Goal: Task Accomplishment & Management: Complete application form

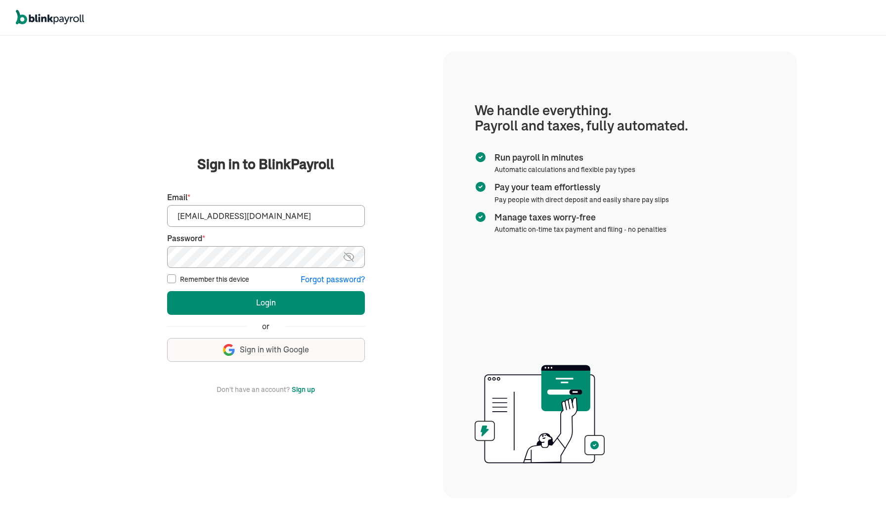
type input "spouses@spousescleaninghouses.com"
click at [197, 308] on button "Login" at bounding box center [266, 303] width 198 height 24
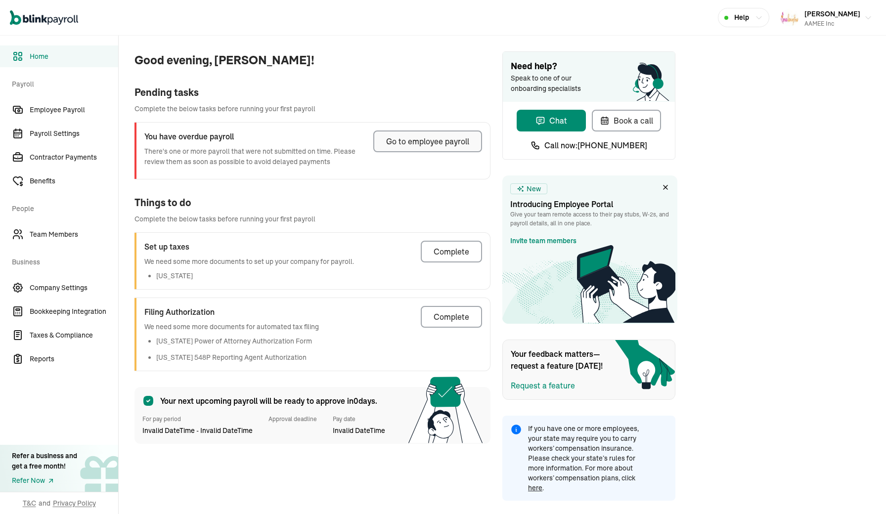
click at [417, 143] on div "Go to employee payroll" at bounding box center [427, 142] width 83 height 12
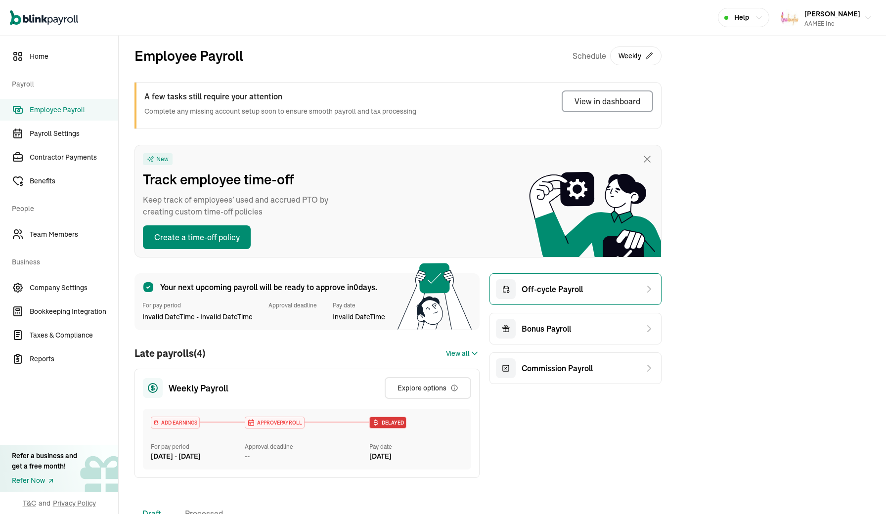
click at [552, 291] on span "Off-cycle Payroll" at bounding box center [552, 289] width 61 height 12
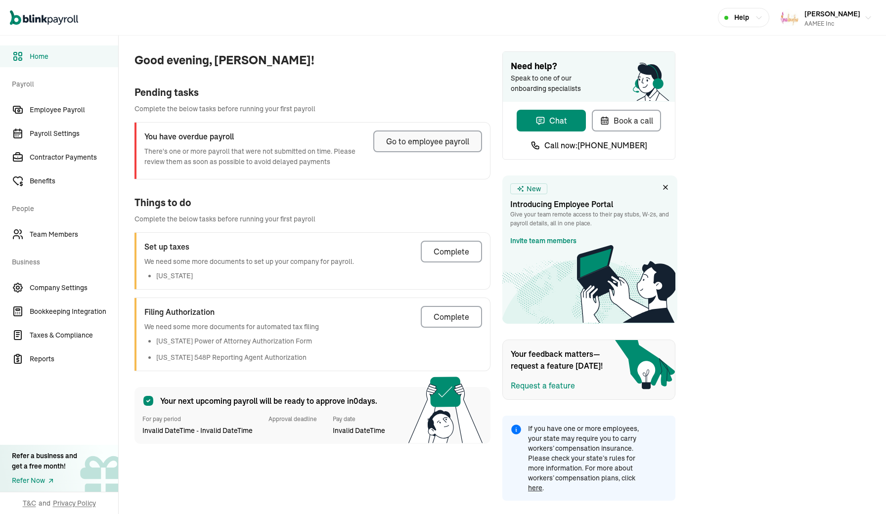
click at [417, 143] on div "Go to employee payroll" at bounding box center [427, 142] width 83 height 12
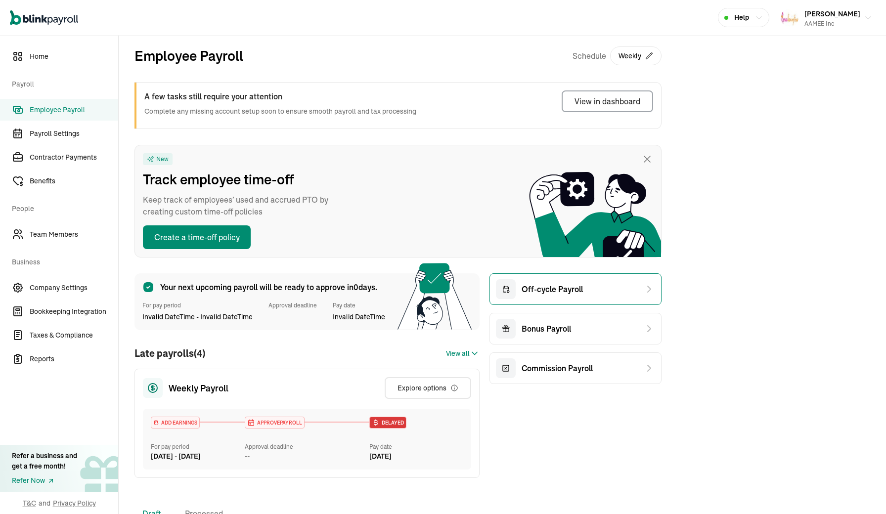
click at [552, 291] on span "Off-cycle Payroll" at bounding box center [552, 289] width 61 height 12
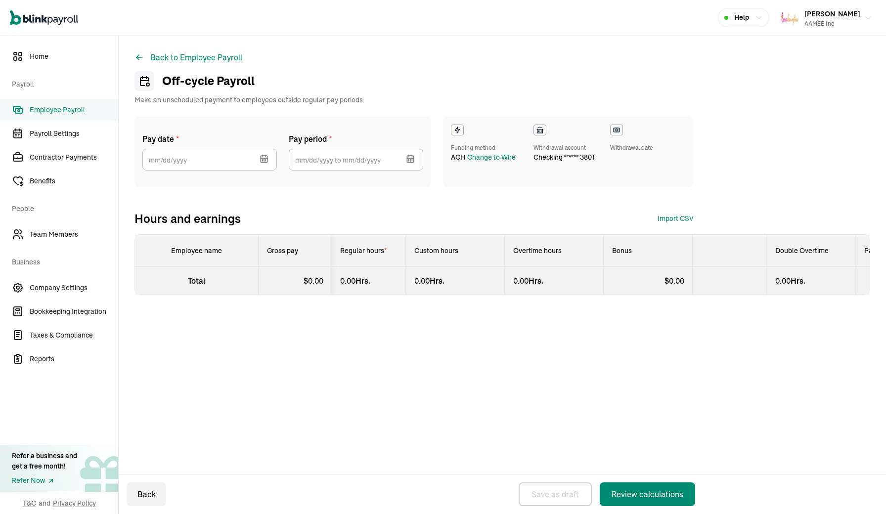
select select "direct_deposit"
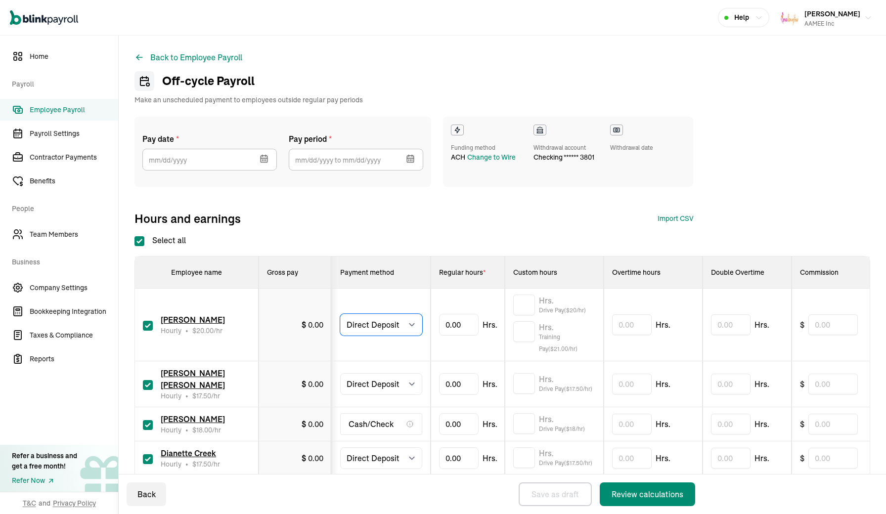
select select "manual"
click at [53, 234] on span "Team Members" at bounding box center [74, 235] width 89 height 10
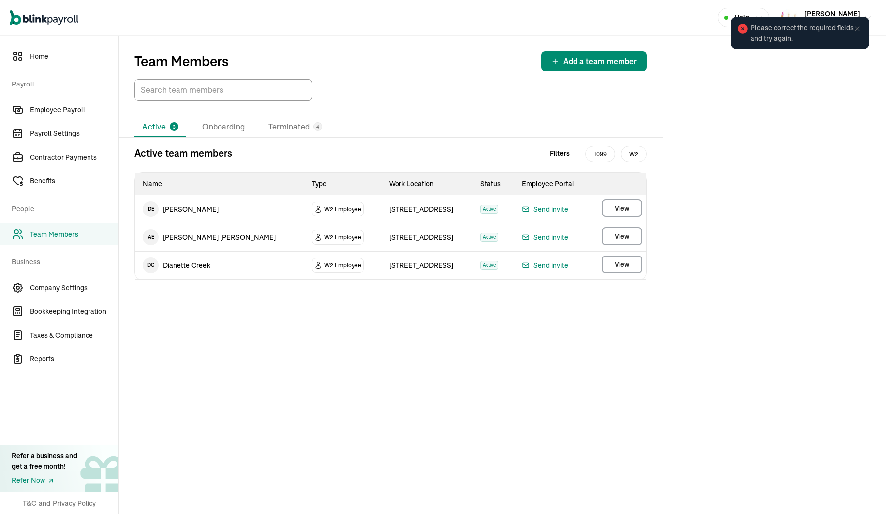
click at [860, 32] on icon at bounding box center [858, 29] width 8 height 8
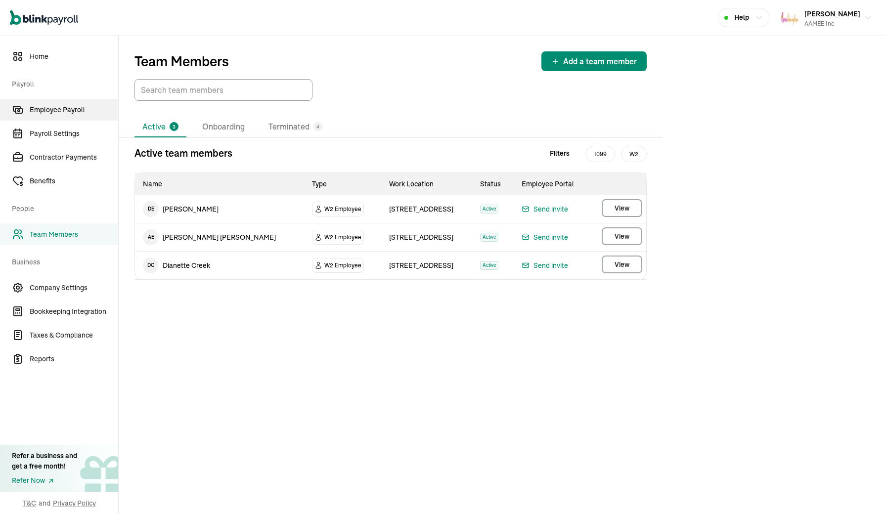
click at [42, 112] on span "Employee Payroll" at bounding box center [74, 110] width 89 height 10
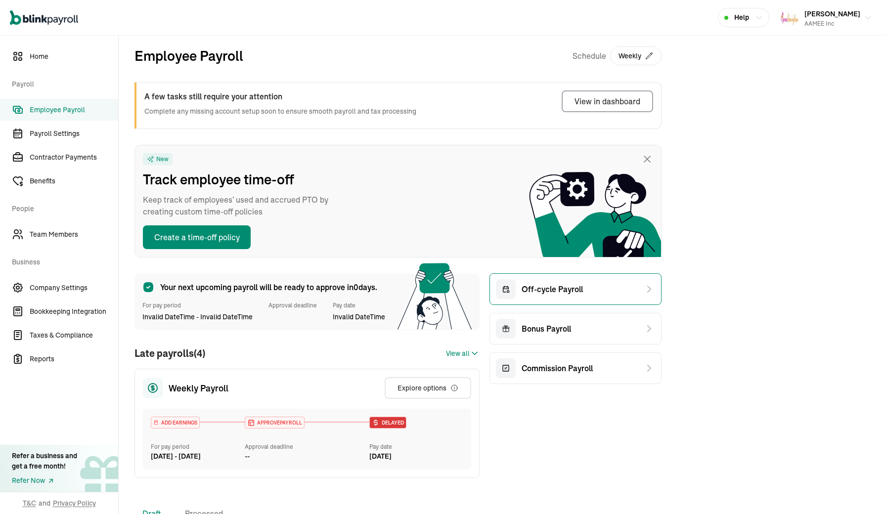
click at [544, 297] on div "Off-cycle Payroll" at bounding box center [539, 290] width 87 height 20
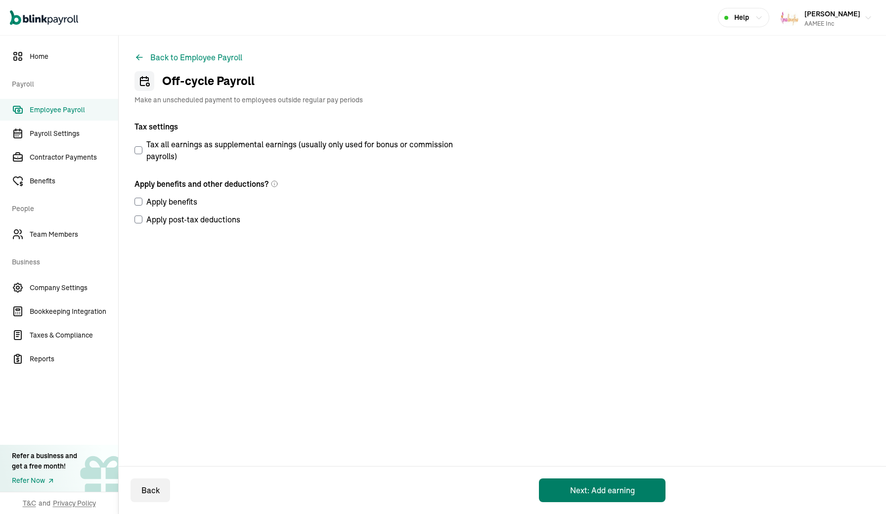
click at [579, 497] on button "Next: Add earning" at bounding box center [602, 491] width 127 height 24
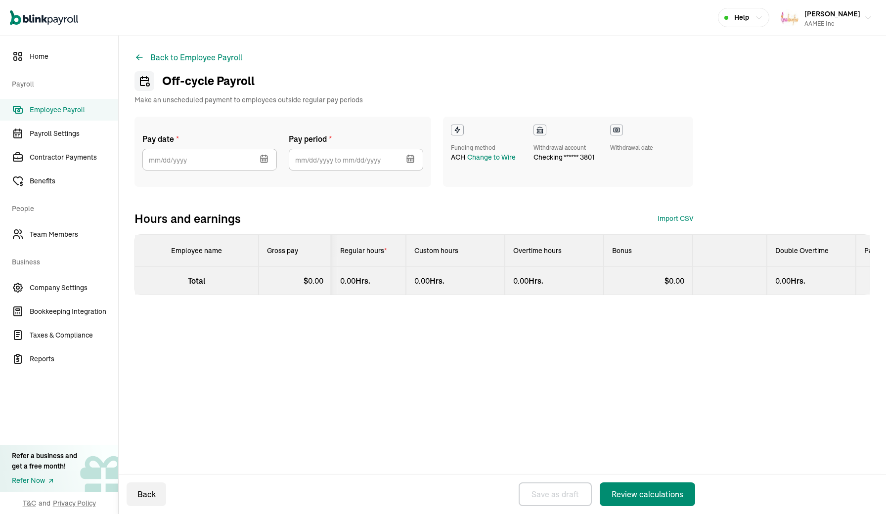
select select "direct_deposit"
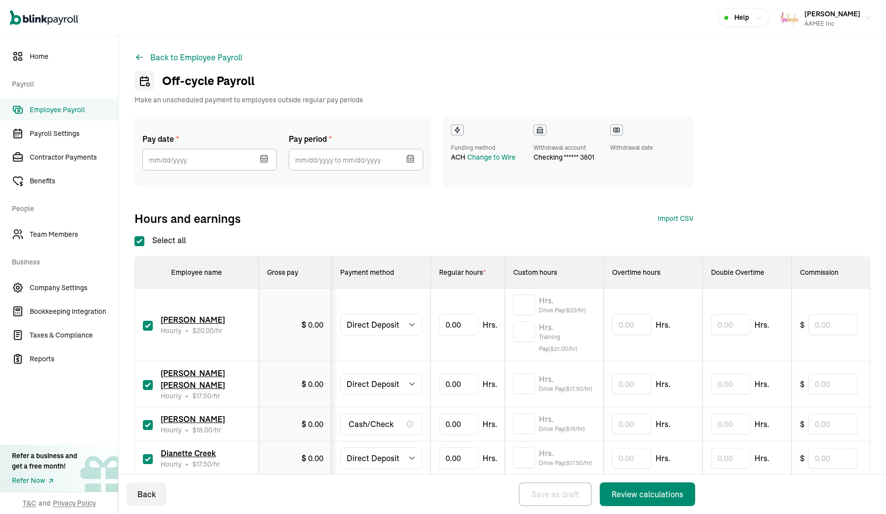
click at [149, 426] on input "checkbox" at bounding box center [148, 425] width 10 height 10
checkbox input "false"
select select "manual"
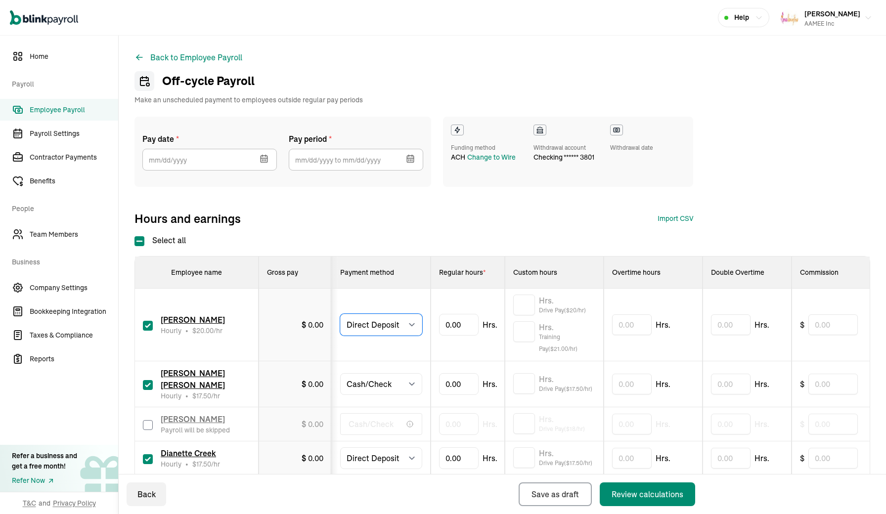
select select "manual"
type input "24.01"
drag, startPoint x: 460, startPoint y: 384, endPoint x: 435, endPoint y: 383, distance: 24.8
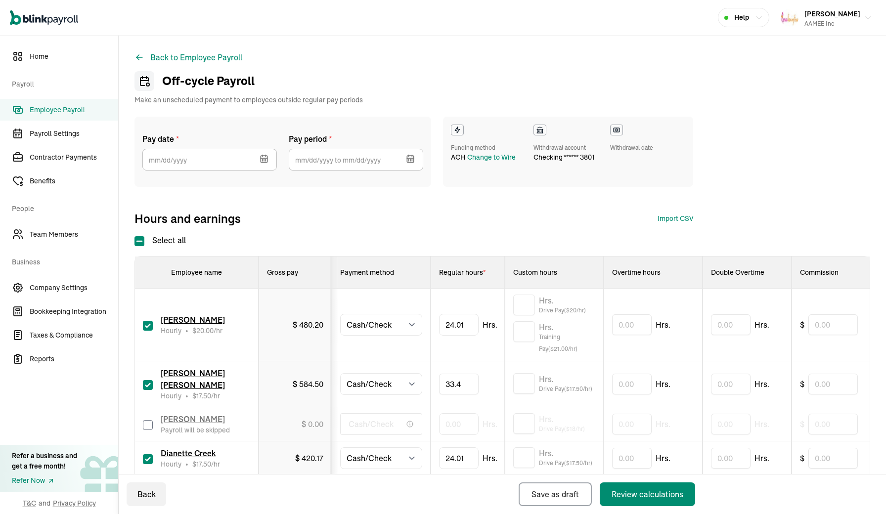
type input "33.44"
click at [265, 158] on icon "button" at bounding box center [264, 158] width 6 height 0
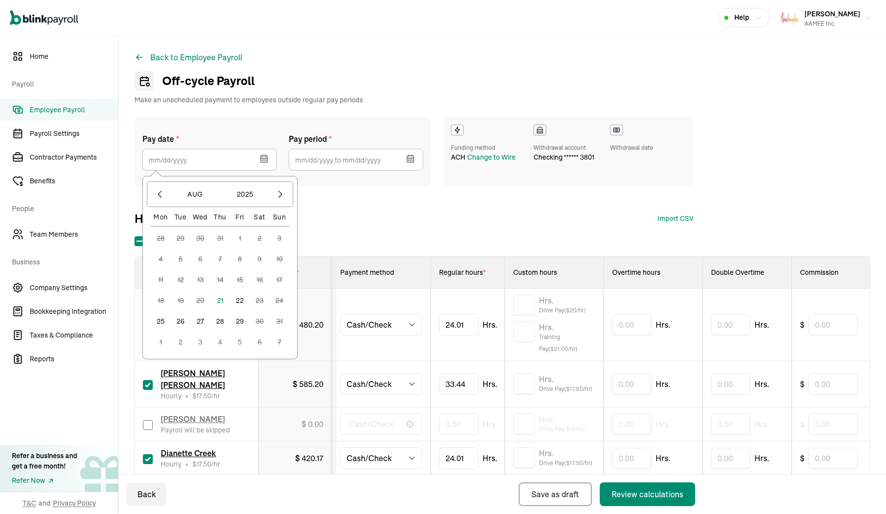
click at [240, 298] on button "22" at bounding box center [240, 301] width 20 height 20
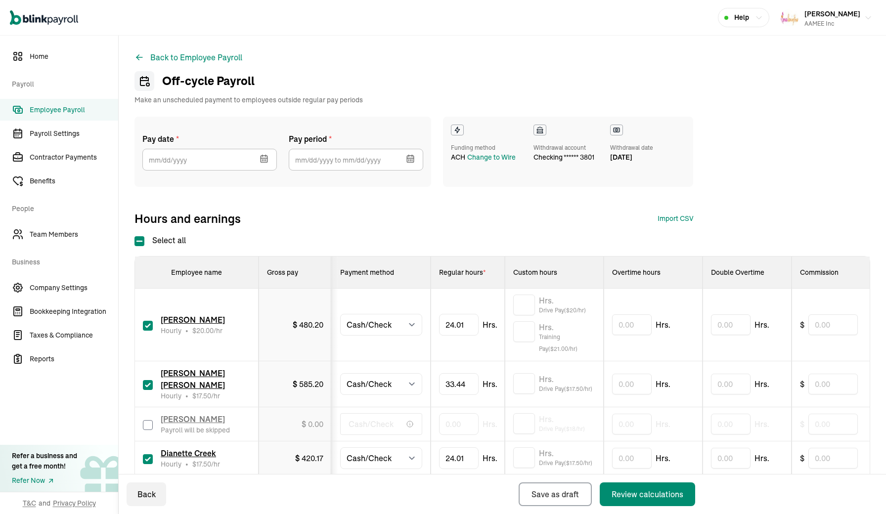
type input "08/22/2025"
click at [321, 163] on input "text" at bounding box center [356, 160] width 135 height 22
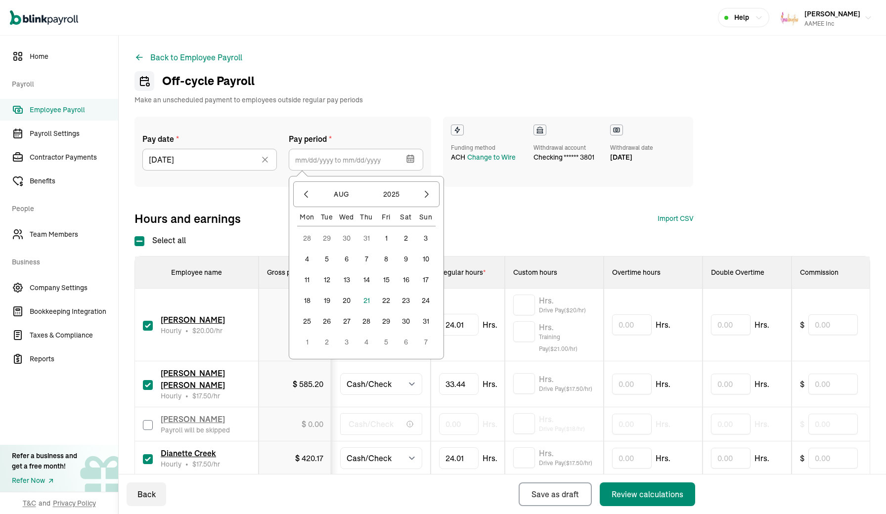
click at [428, 257] on button "10" at bounding box center [426, 259] width 20 height 20
click at [409, 277] on button "16" at bounding box center [406, 280] width 20 height 20
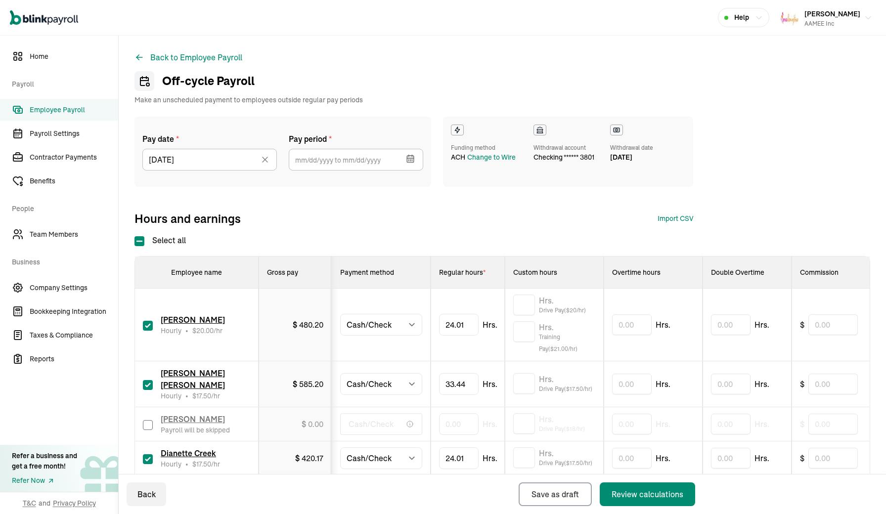
type input "08/10/2025 ~ 08/16/2025"
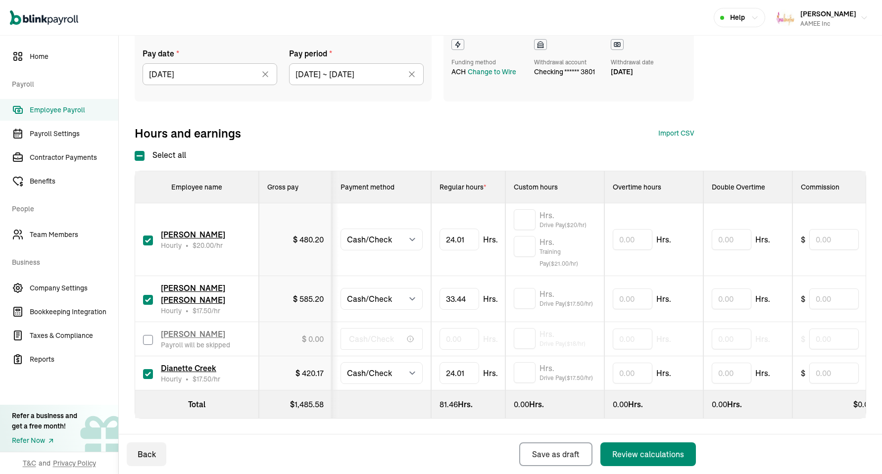
scroll to position [86, 0]
click at [526, 296] on input "text" at bounding box center [524, 298] width 22 height 21
type input "5.91"
click at [535, 136] on div "Hours and earnings Import CSV 1 Upload 2 Map Columns 3 Map Employees Drop your …" at bounding box center [414, 133] width 559 height 16
click at [529, 249] on input "text" at bounding box center [524, 246] width 22 height 21
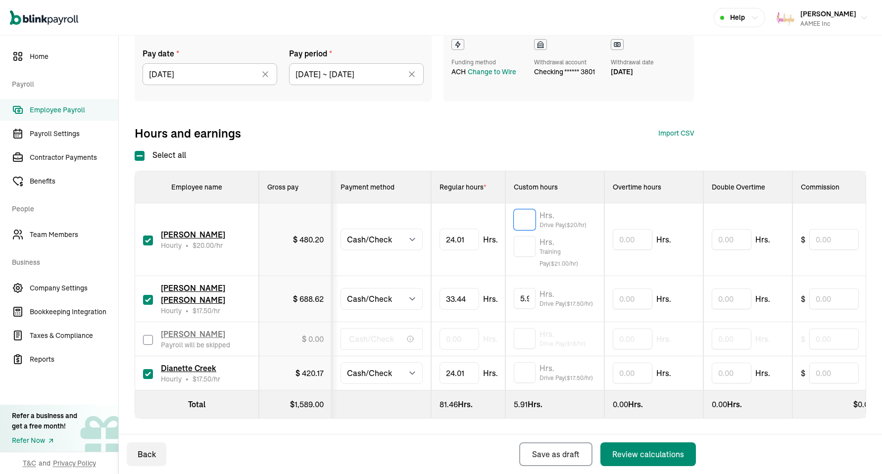
click at [532, 218] on input "text" at bounding box center [524, 219] width 22 height 21
type input "3.93"
click at [526, 372] on input "text" at bounding box center [524, 372] width 22 height 21
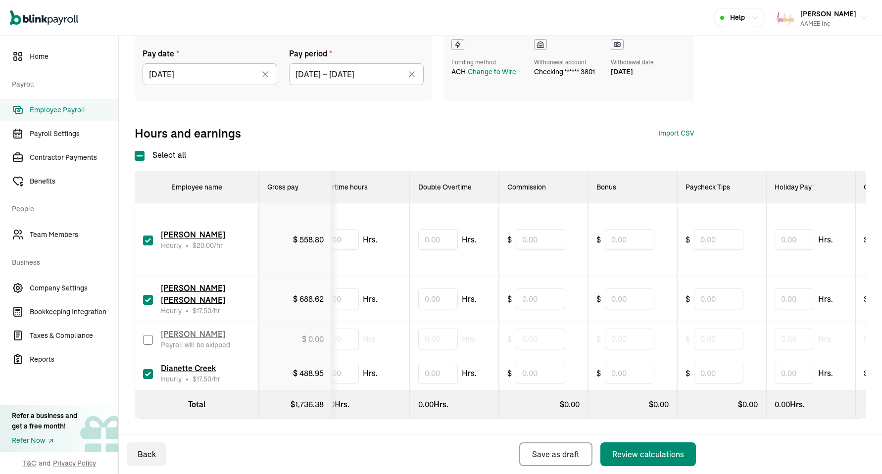
scroll to position [0, 294]
type input "3.93"
click at [706, 300] on input "text" at bounding box center [717, 298] width 49 height 21
type input "39.40"
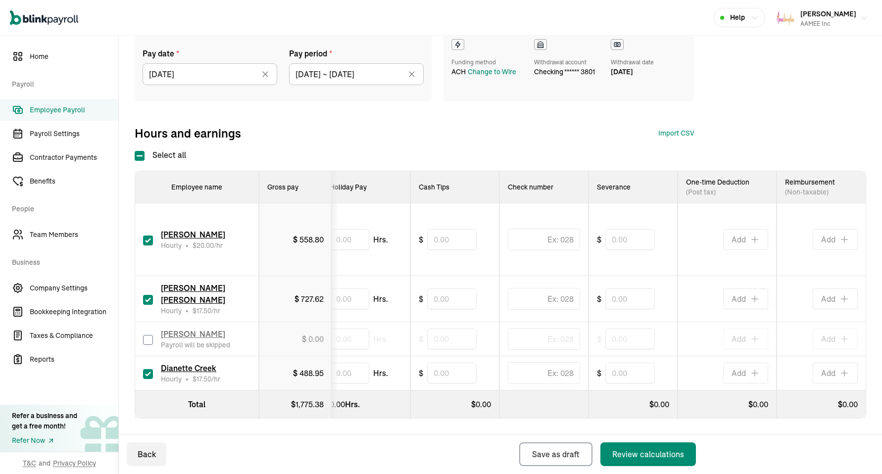
scroll to position [0, 738]
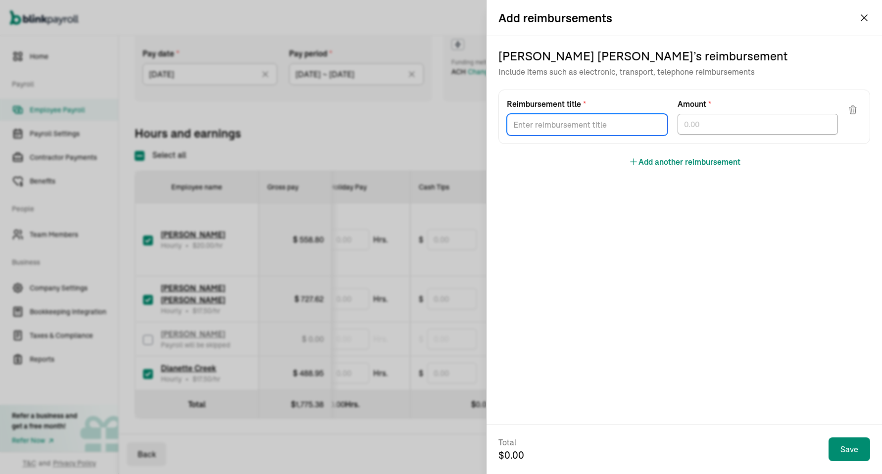
click at [594, 130] on input "Reimbursement title *" at bounding box center [587, 125] width 161 height 22
click at [629, 128] on input "Gas" at bounding box center [587, 125] width 161 height 22
type input "Gas 8/7"
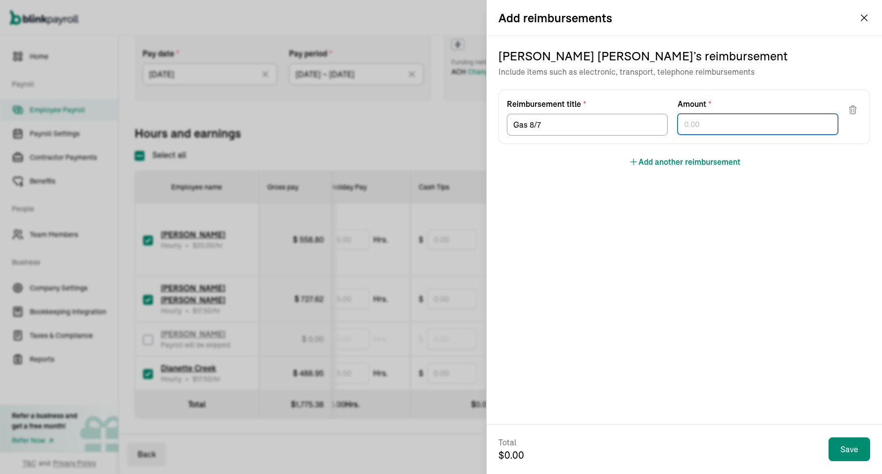
click at [686, 119] on input "text" at bounding box center [757, 124] width 161 height 21
type input "34.12"
click at [668, 162] on button "Add another reimbursement" at bounding box center [684, 162] width 112 height 12
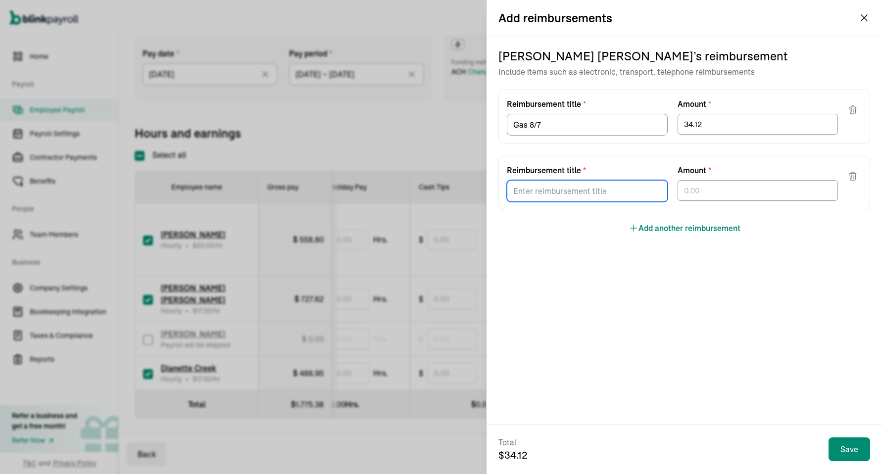
click at [599, 189] on input "Reimbursement title *" at bounding box center [587, 191] width 161 height 22
type input "Ace Hardware"
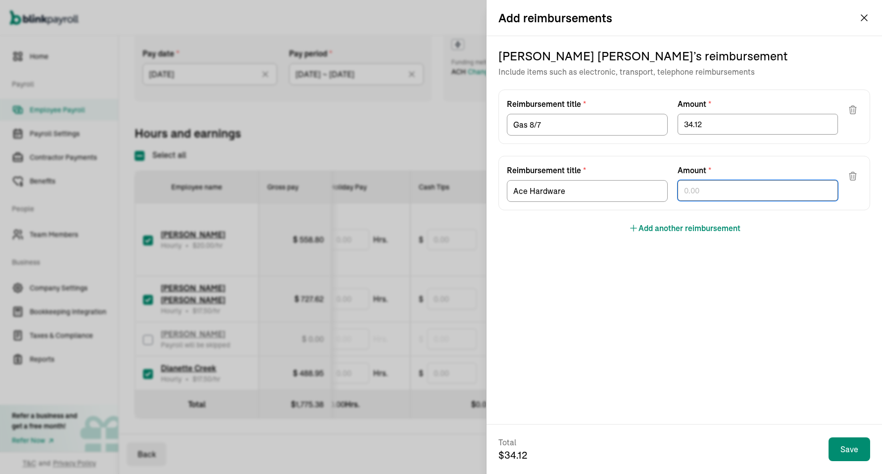
click at [748, 194] on input "text" at bounding box center [757, 190] width 161 height 21
type input "13.98"
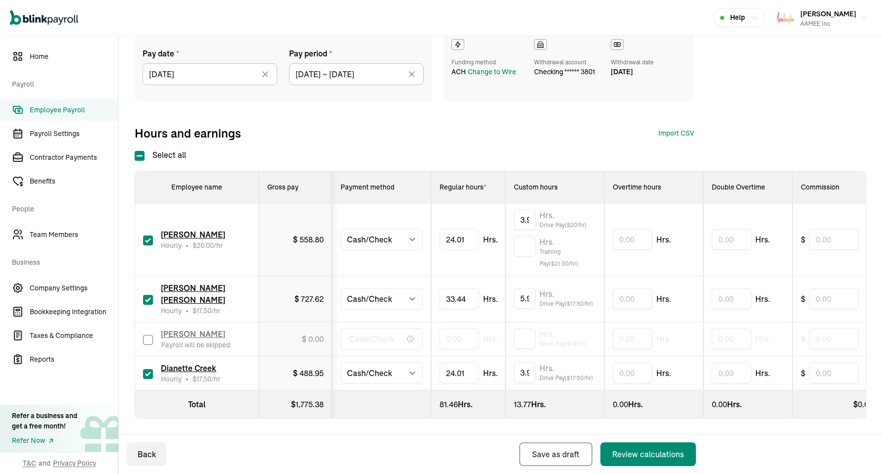
scroll to position [0, 0]
click at [629, 454] on div "Review calculations" at bounding box center [648, 454] width 72 height 12
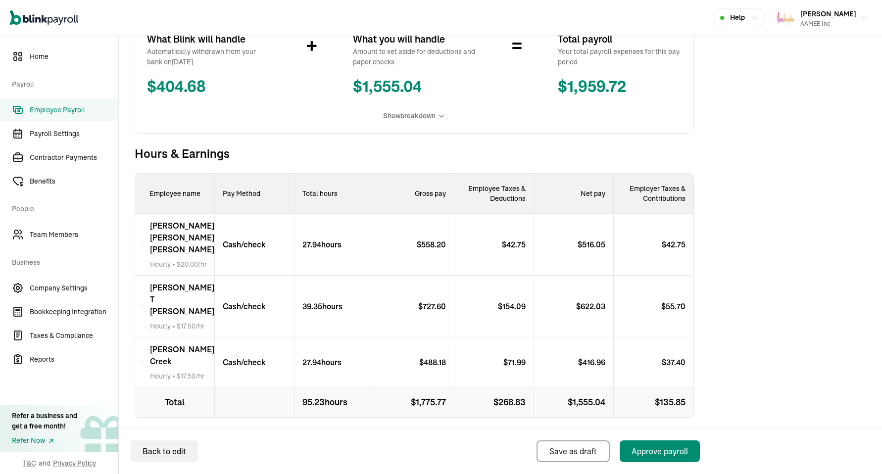
scroll to position [207, 0]
click at [660, 450] on div "Approve payroll" at bounding box center [659, 451] width 56 height 12
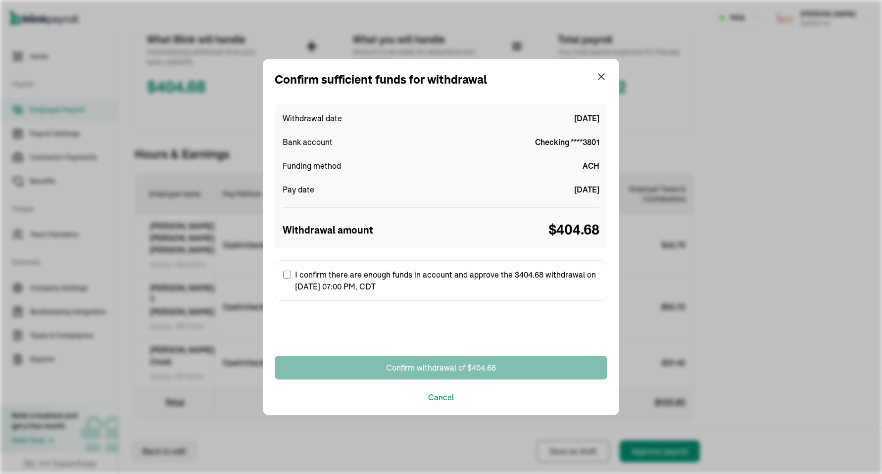
click at [411, 294] on label "I confirm there are enough funds in account and approve the $404.68 withdrawal …" at bounding box center [441, 280] width 332 height 41
click at [291, 279] on input "I confirm there are enough funds in account and approve the $404.68 withdrawal …" at bounding box center [287, 275] width 8 height 8
checkbox input "true"
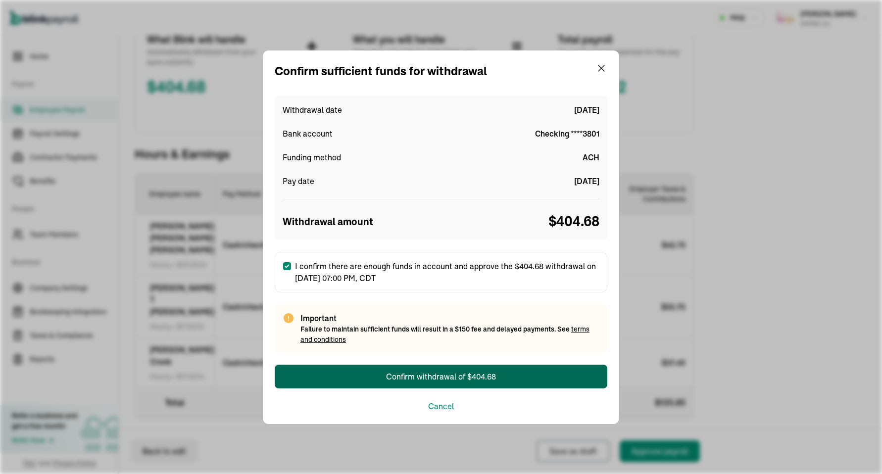
click at [435, 376] on div "Confirm withdrawal of $404.68" at bounding box center [441, 377] width 110 height 12
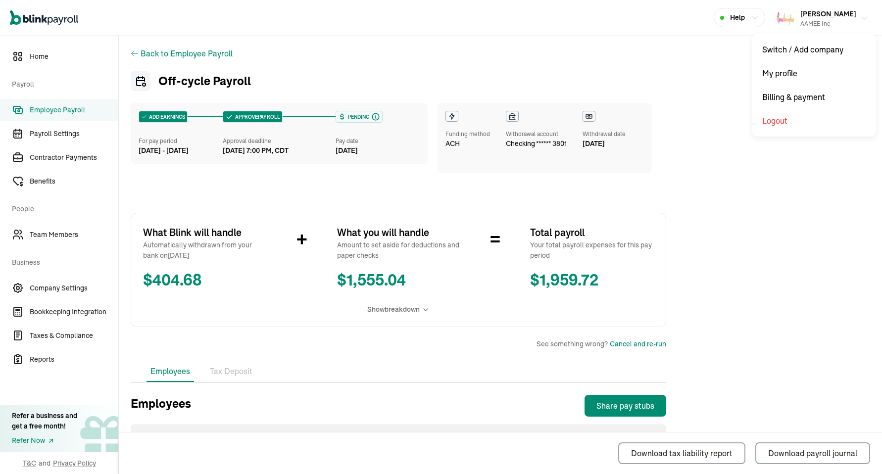
click at [846, 19] on div "AAMEE Inc" at bounding box center [828, 23] width 56 height 9
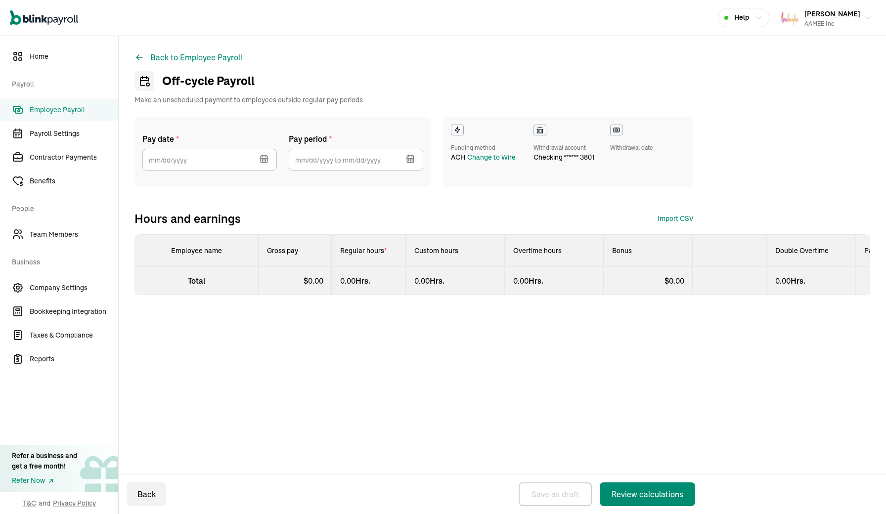
select select "direct_deposit"
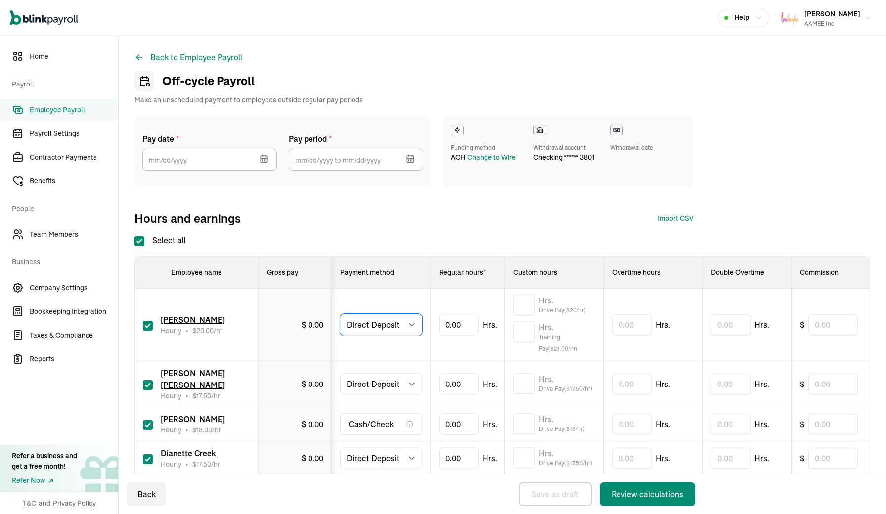
select select "manual"
click at [53, 234] on span "Team Members" at bounding box center [74, 235] width 89 height 10
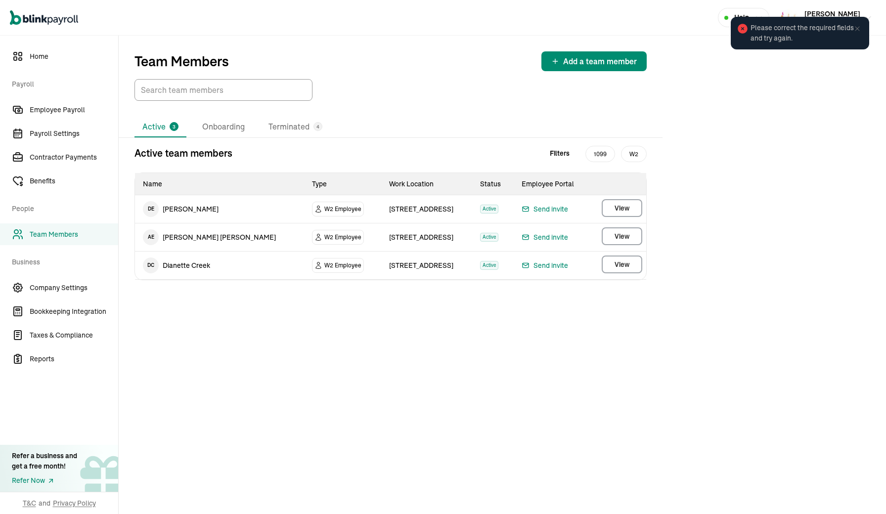
click at [860, 32] on icon at bounding box center [858, 29] width 8 height 8
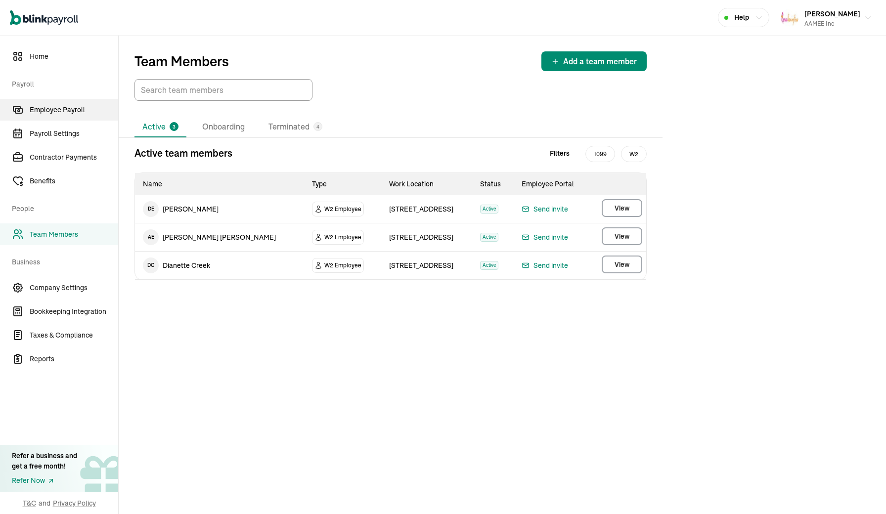
click at [42, 112] on span "Employee Payroll" at bounding box center [74, 110] width 89 height 10
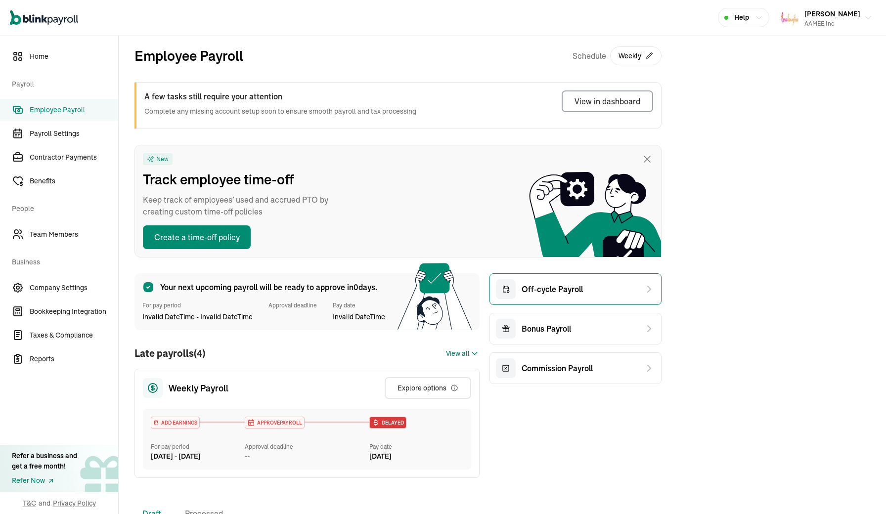
click at [544, 297] on div "Off-cycle Payroll" at bounding box center [539, 290] width 87 height 20
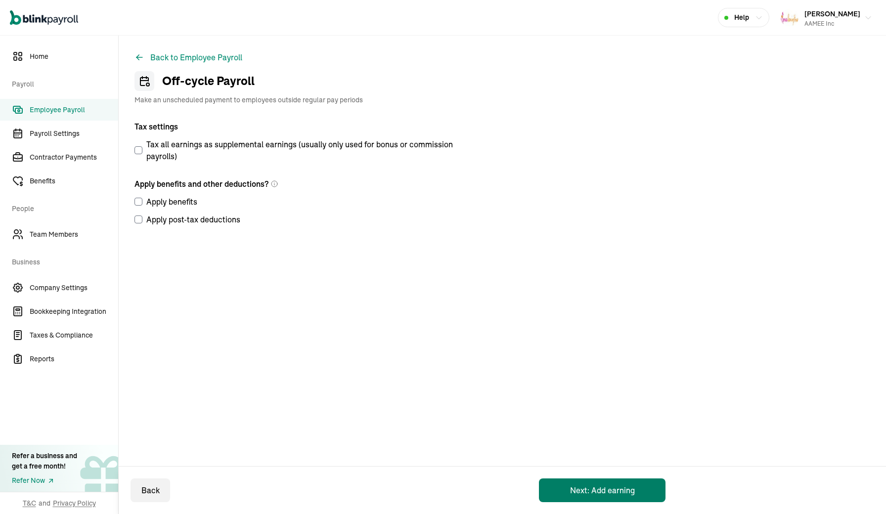
click at [579, 497] on button "Next: Add earning" at bounding box center [602, 491] width 127 height 24
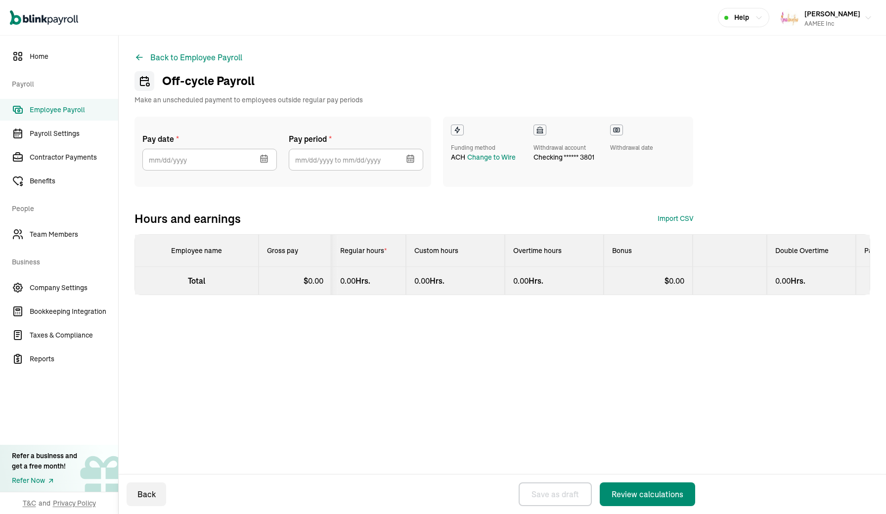
select select "direct_deposit"
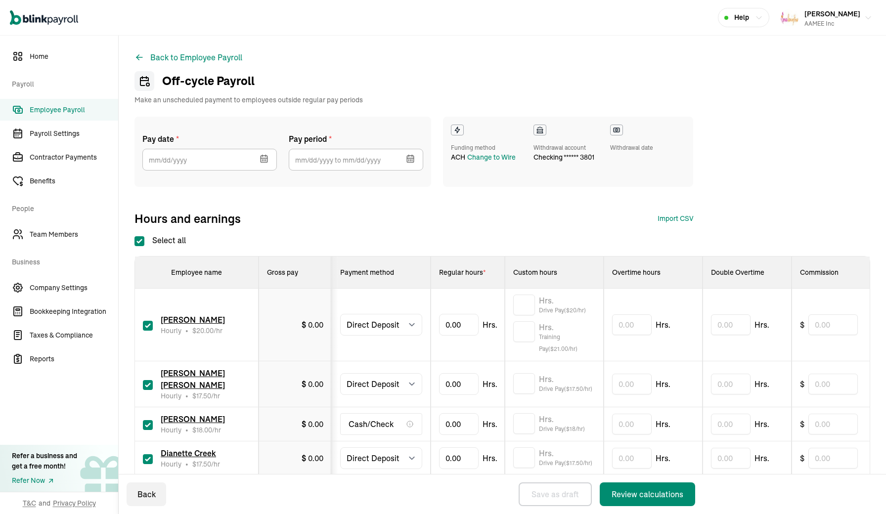
click at [149, 426] on input "checkbox" at bounding box center [148, 425] width 10 height 10
checkbox input "false"
select select "manual"
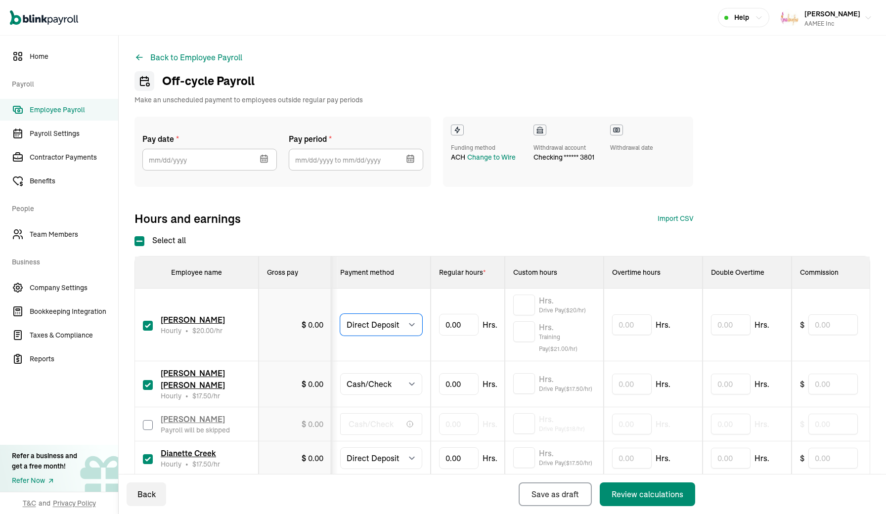
select select "manual"
type input "24.01"
drag, startPoint x: 460, startPoint y: 384, endPoint x: 435, endPoint y: 383, distance: 24.8
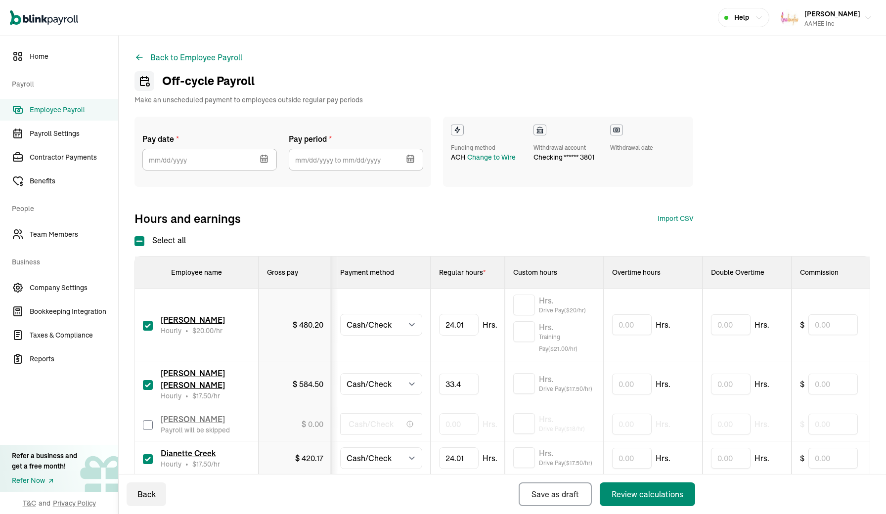
type input "33.44"
click at [265, 158] on icon "button" at bounding box center [264, 158] width 6 height 0
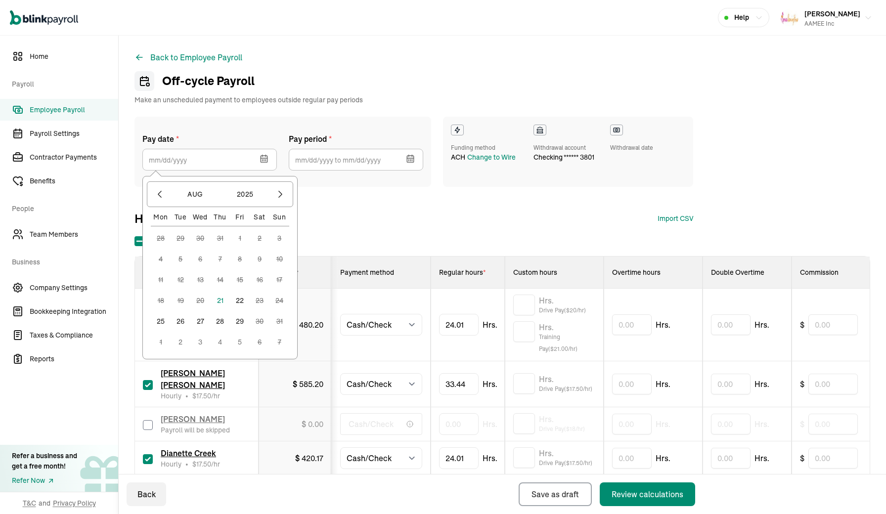
click at [240, 298] on button "22" at bounding box center [240, 301] width 20 height 20
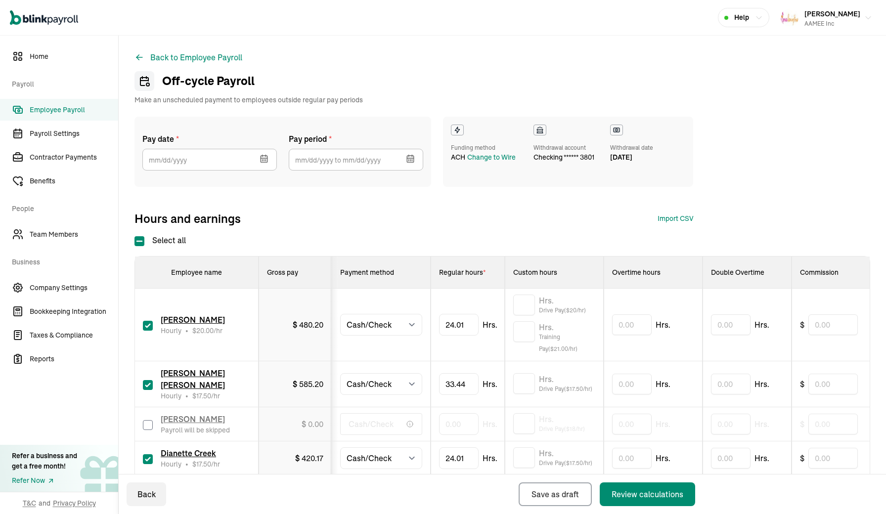
type input "08/22/2025"
click at [321, 163] on input "text" at bounding box center [356, 160] width 135 height 22
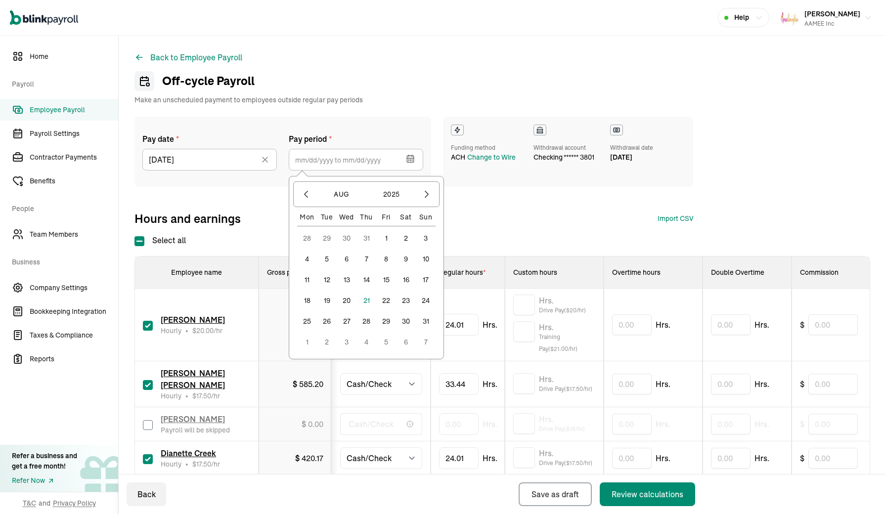
click at [428, 257] on button "10" at bounding box center [426, 259] width 20 height 20
click at [409, 277] on button "16" at bounding box center [406, 280] width 20 height 20
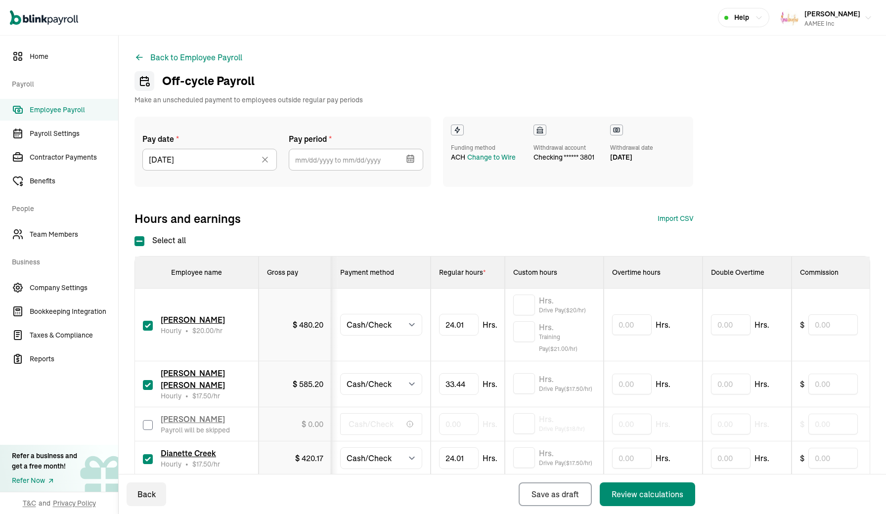
type input "08/10/2025 ~ 08/16/2025"
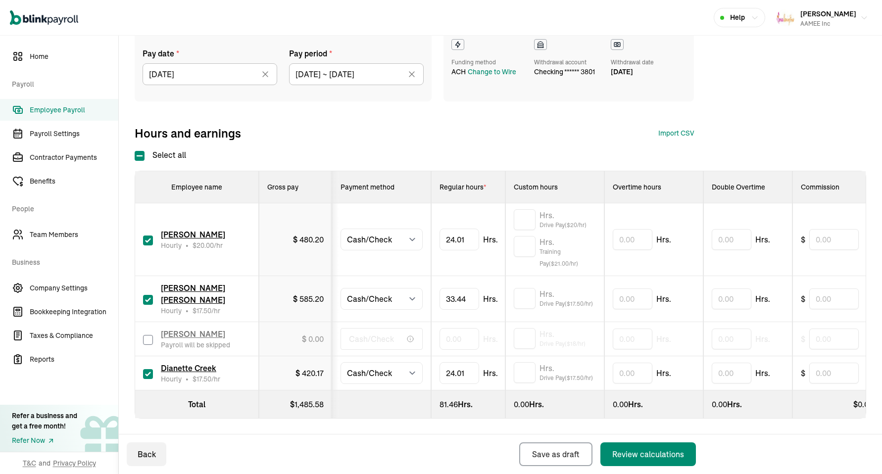
scroll to position [86, 0]
click at [526, 296] on input "text" at bounding box center [524, 298] width 22 height 21
type input "5.91"
click at [535, 136] on div "Hours and earnings Import CSV 1 Upload 2 Map Columns 3 Map Employees Drop your …" at bounding box center [414, 133] width 559 height 16
click at [529, 249] on input "text" at bounding box center [524, 246] width 22 height 21
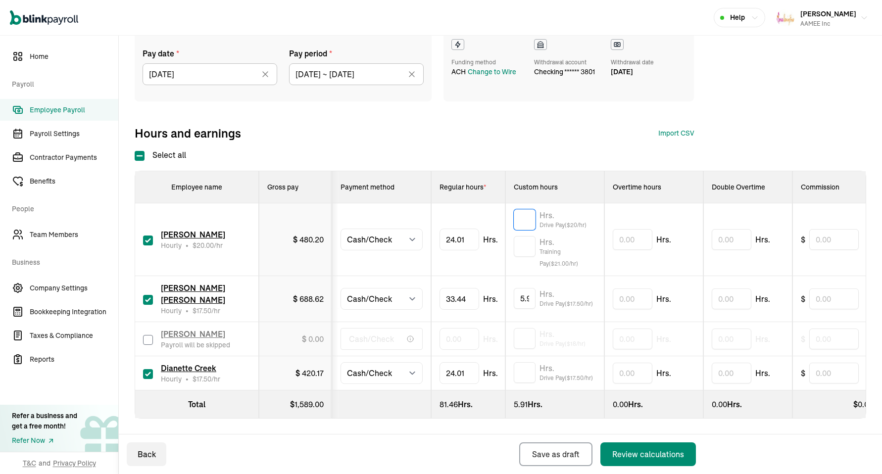
click at [532, 218] on input "text" at bounding box center [524, 219] width 22 height 21
type input "3.93"
click at [526, 372] on input "text" at bounding box center [524, 372] width 22 height 21
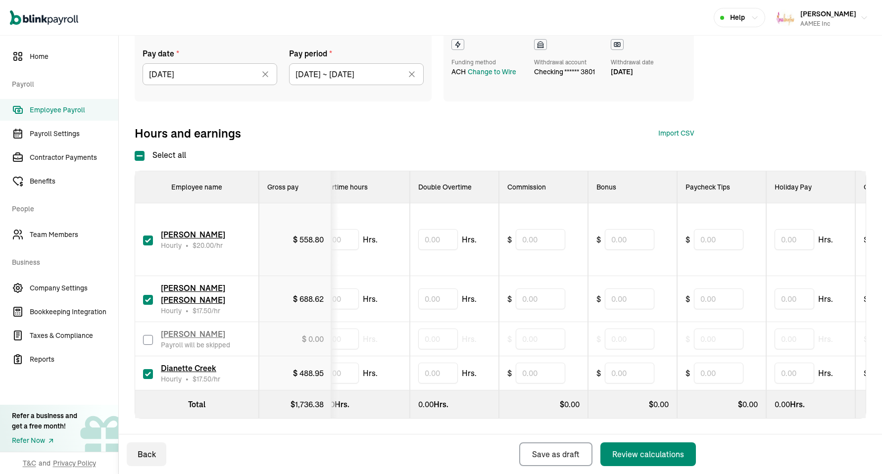
scroll to position [0, 294]
type input "3.93"
click at [706, 300] on input "text" at bounding box center [717, 298] width 49 height 21
type input "39.40"
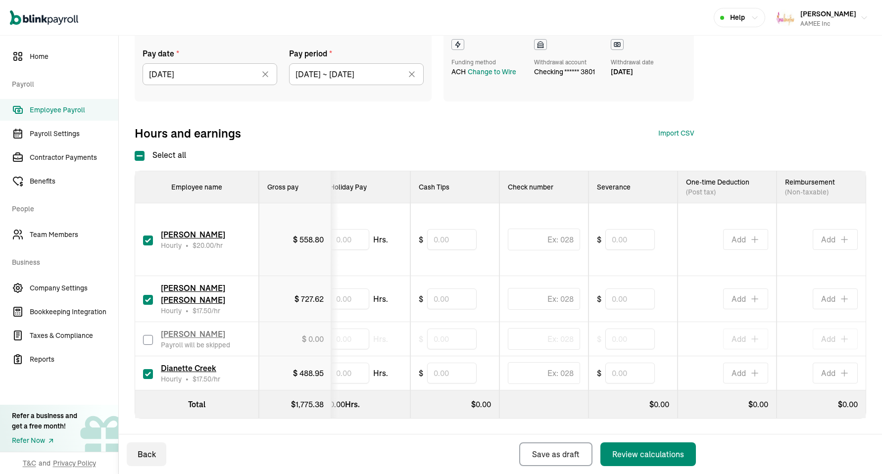
scroll to position [0, 738]
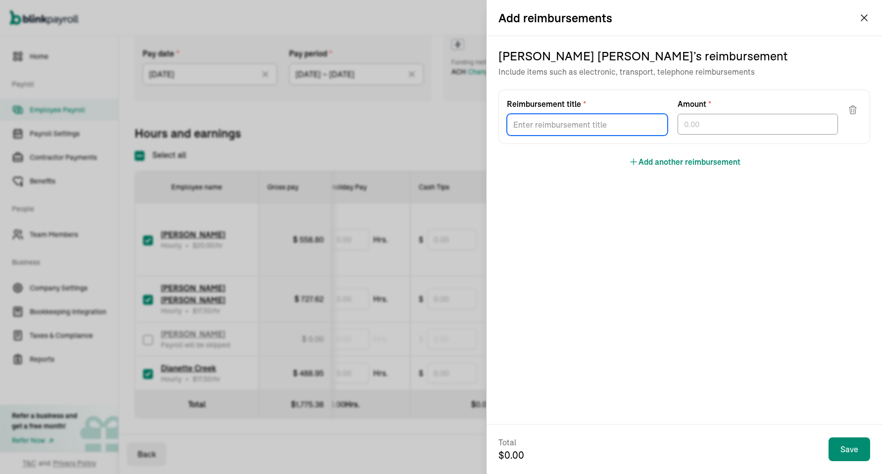
click at [594, 130] on input "Reimbursement title *" at bounding box center [587, 125] width 161 height 22
click at [629, 128] on input "Gas" at bounding box center [587, 125] width 161 height 22
type input "Gas 8/7"
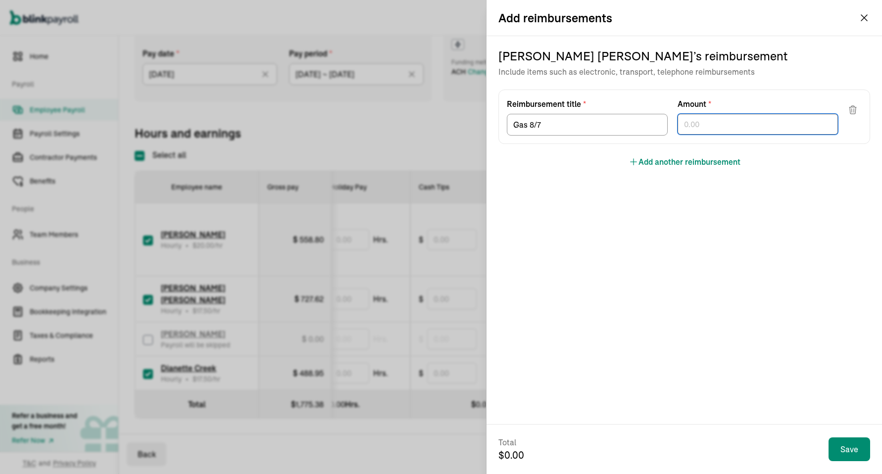
click at [686, 119] on input "text" at bounding box center [757, 124] width 161 height 21
type input "34.12"
click at [668, 162] on button "Add another reimbursement" at bounding box center [684, 162] width 112 height 12
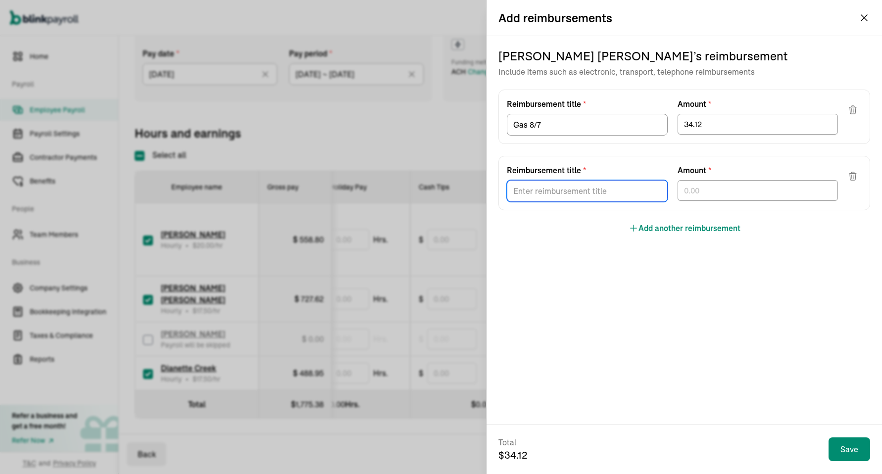
click at [599, 189] on input "Reimbursement title *" at bounding box center [587, 191] width 161 height 22
type input "Ace Hardware"
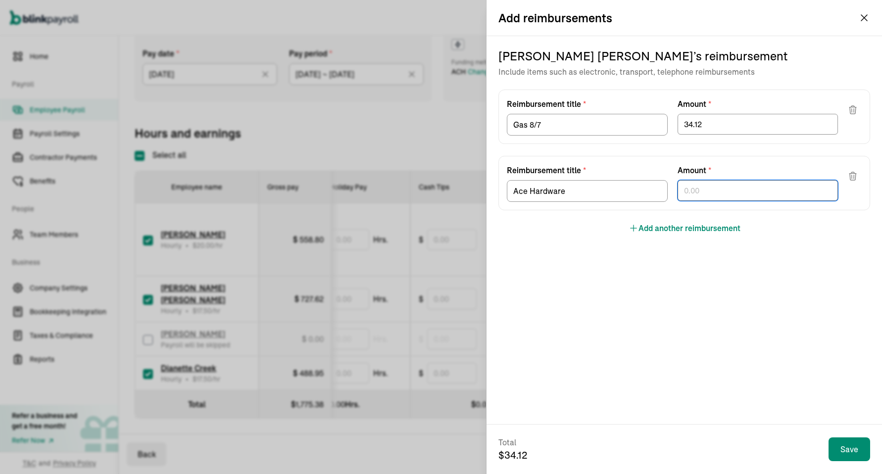
click at [748, 194] on input "text" at bounding box center [757, 190] width 161 height 21
type input "13.98"
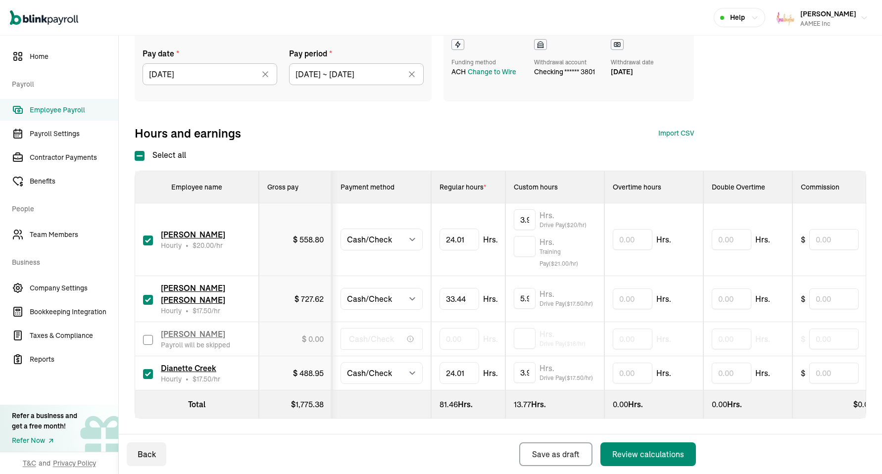
scroll to position [0, 0]
click at [629, 454] on div "Review calculations" at bounding box center [648, 454] width 72 height 12
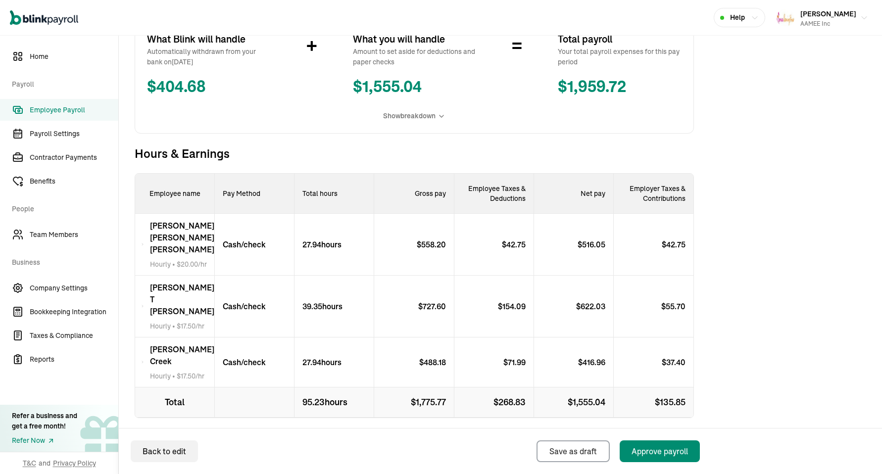
scroll to position [207, 0]
click at [660, 450] on div "Approve payroll" at bounding box center [659, 451] width 56 height 12
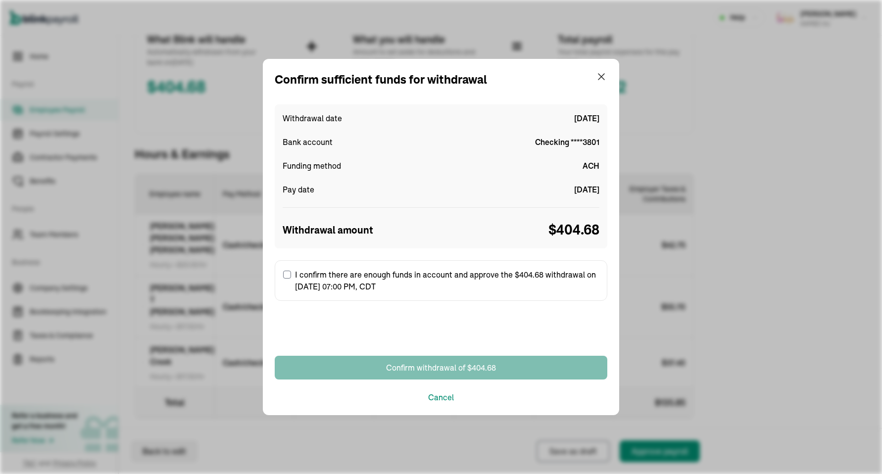
click at [411, 294] on label "I confirm there are enough funds in account and approve the $404.68 withdrawal …" at bounding box center [441, 280] width 332 height 41
click at [291, 279] on input "I confirm there are enough funds in account and approve the $404.68 withdrawal …" at bounding box center [287, 275] width 8 height 8
checkbox input "true"
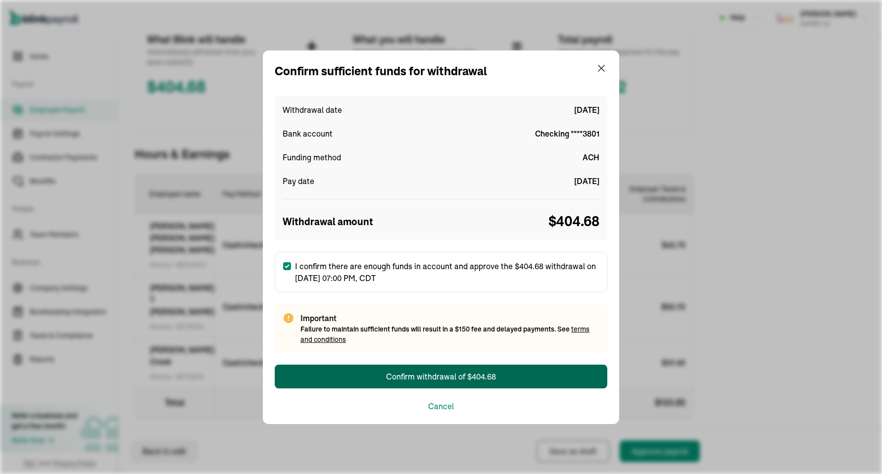
click at [435, 376] on div "Confirm withdrawal of $404.68" at bounding box center [441, 377] width 110 height 12
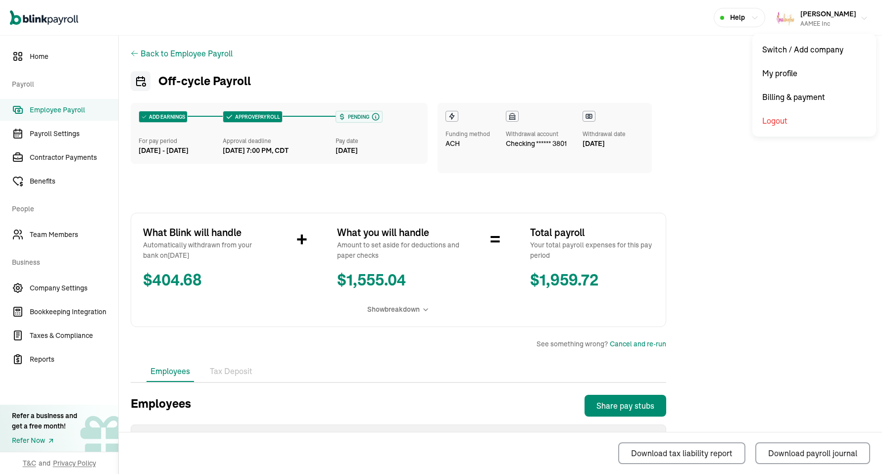
click at [846, 19] on div "AAMEE Inc" at bounding box center [828, 23] width 56 height 9
